Goal: Information Seeking & Learning: Check status

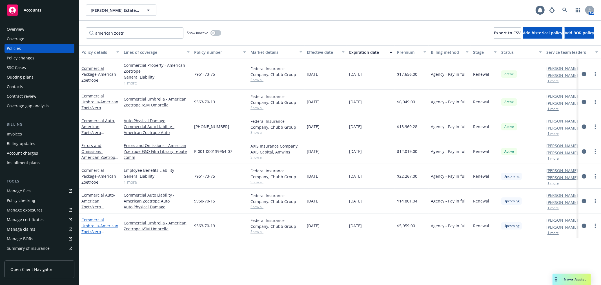
click at [96, 228] on link "Commercial Umbrella - American Zoetr/zero commission" at bounding box center [99, 228] width 37 height 23
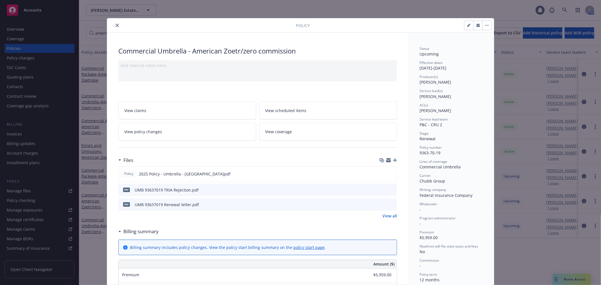
click at [387, 159] on icon "button" at bounding box center [388, 159] width 5 height 2
click at [115, 24] on icon "close" at bounding box center [116, 25] width 3 height 3
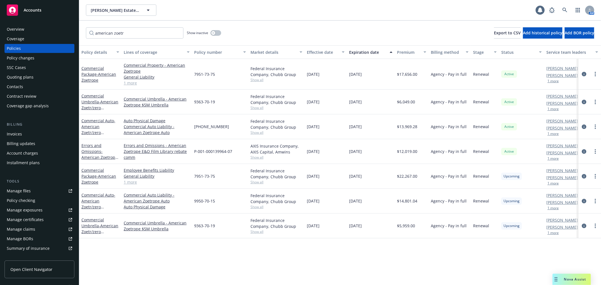
click at [92, 198] on div "Commercial Auto - American Zoetr/zero commission" at bounding box center [100, 201] width 38 height 18
click at [91, 202] on span "- American Zoetr/zero commission" at bounding box center [98, 203] width 34 height 23
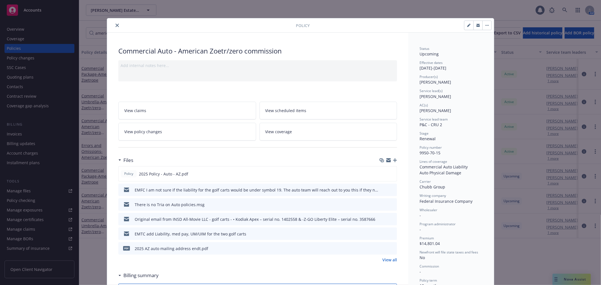
click at [387, 160] on icon "button" at bounding box center [388, 160] width 5 height 5
click at [116, 26] on icon "close" at bounding box center [116, 25] width 3 height 3
